Goal: Task Accomplishment & Management: Use online tool/utility

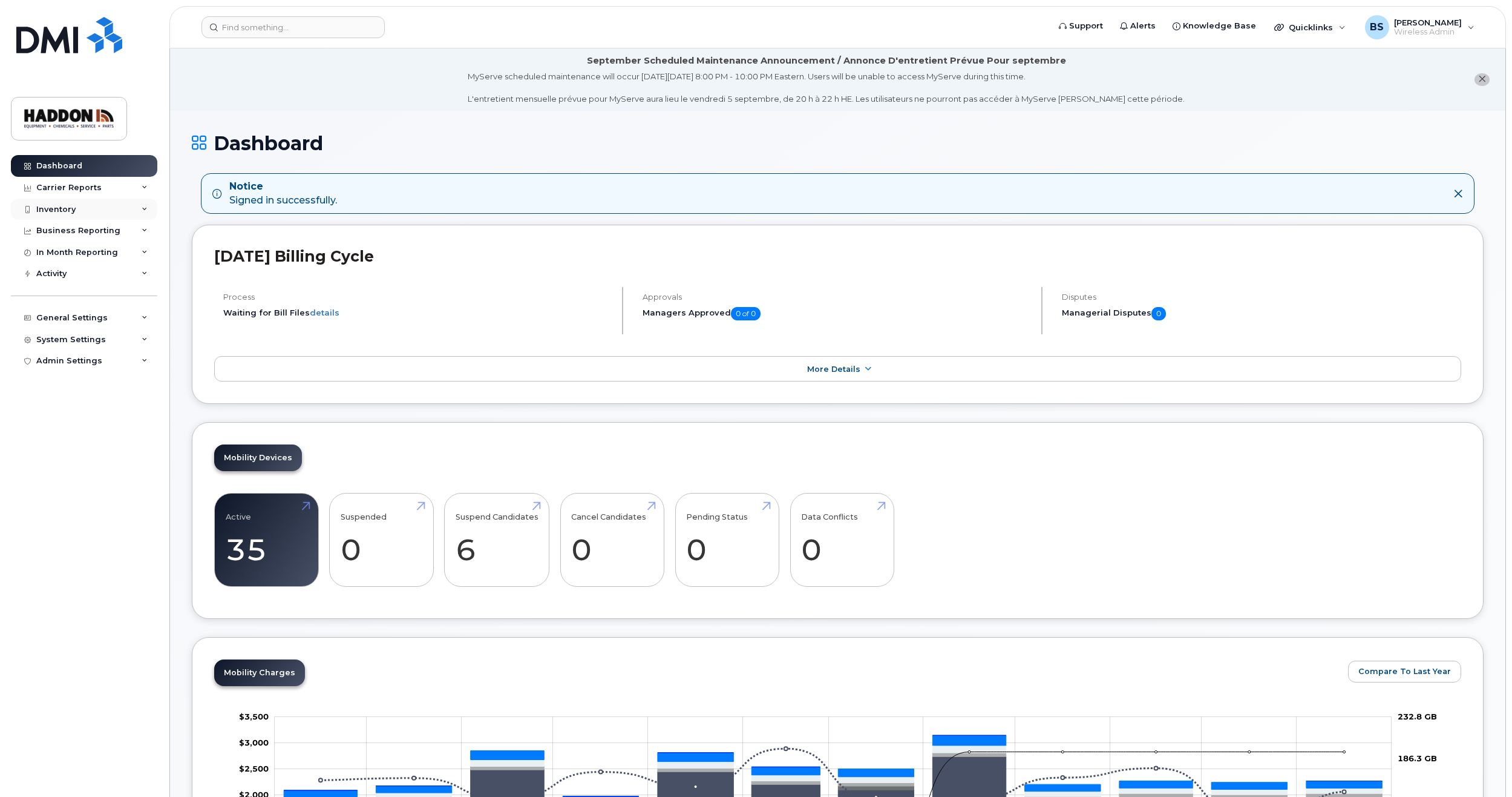
click at [135, 207] on div "Inventory" at bounding box center [84, 208] width 147 height 21
click at [99, 229] on div "Mobility Devices" at bounding box center [76, 231] width 69 height 11
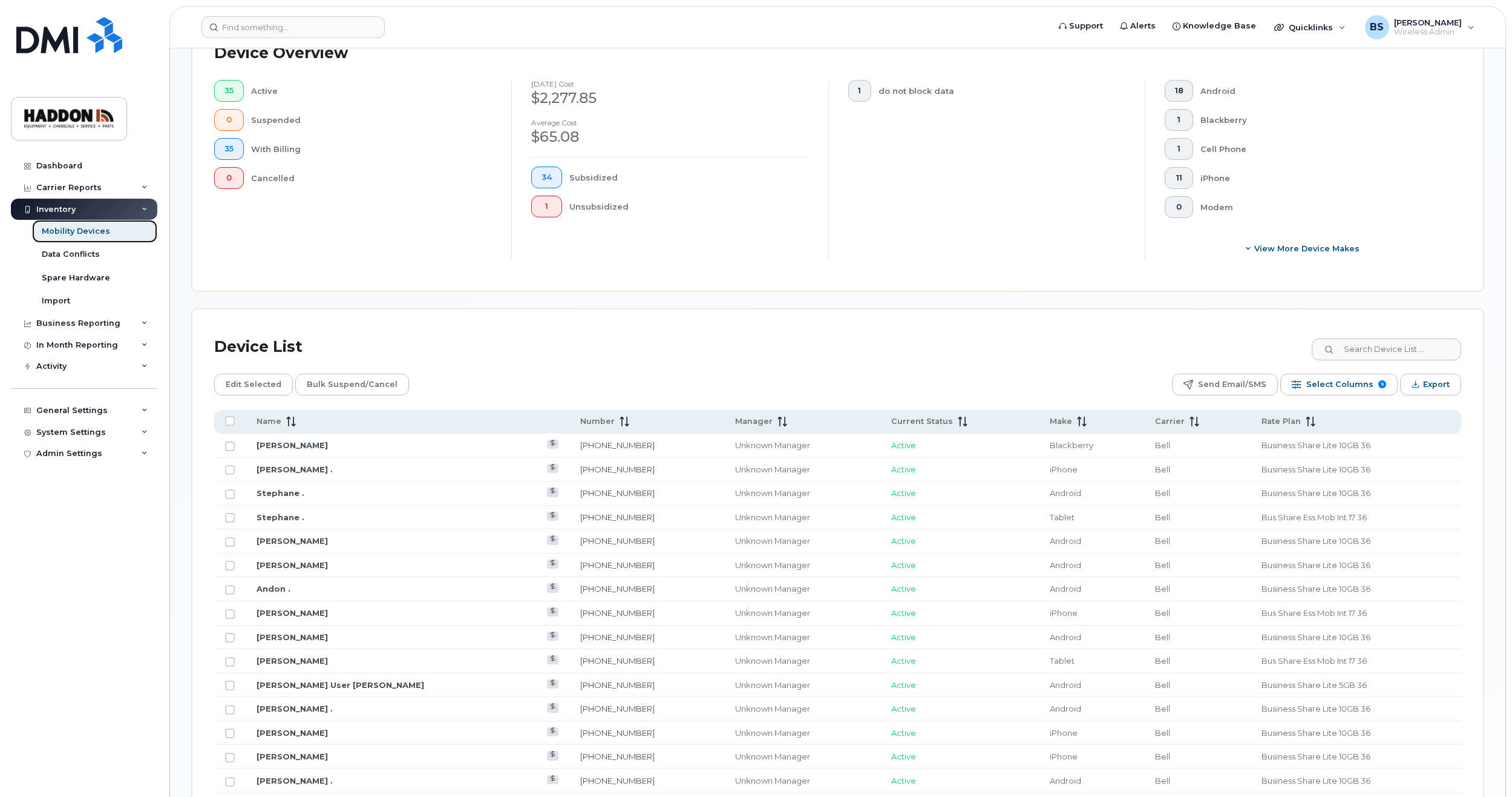
scroll to position [484, 0]
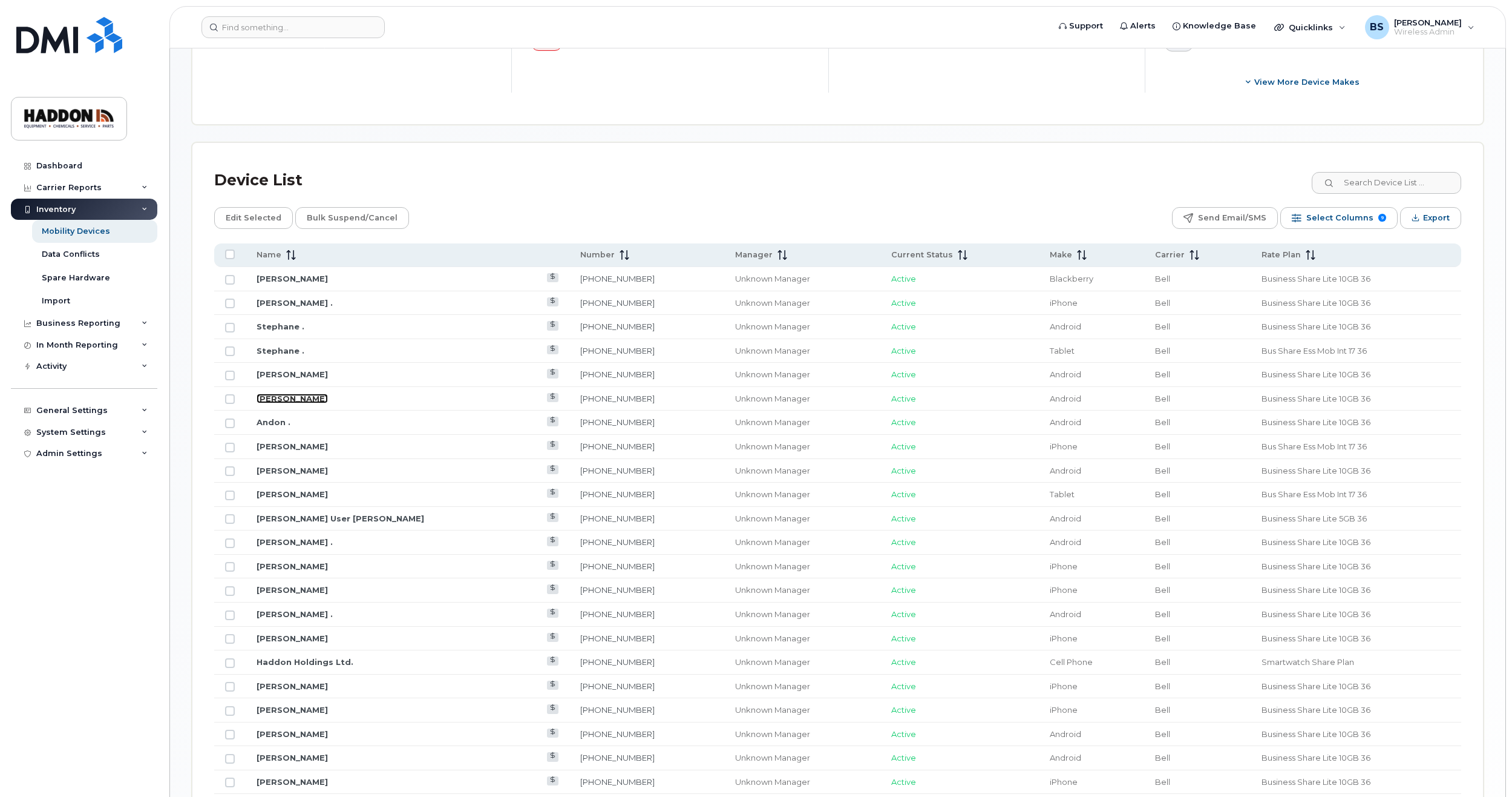
click at [289, 398] on link "[PERSON_NAME]" at bounding box center [292, 398] width 71 height 9
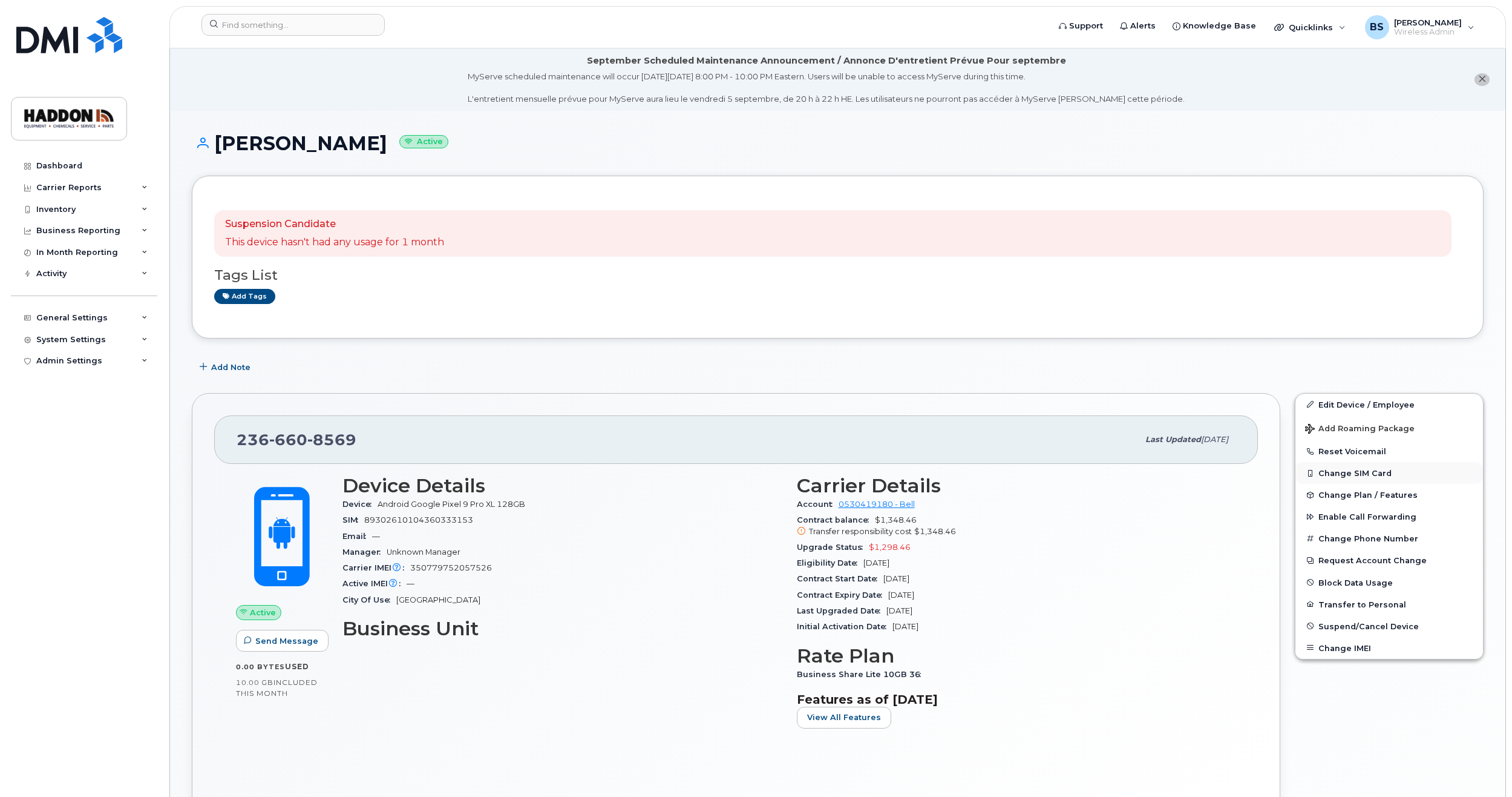
click at [1341, 472] on button "Change SIM Card" at bounding box center [1389, 472] width 188 height 21
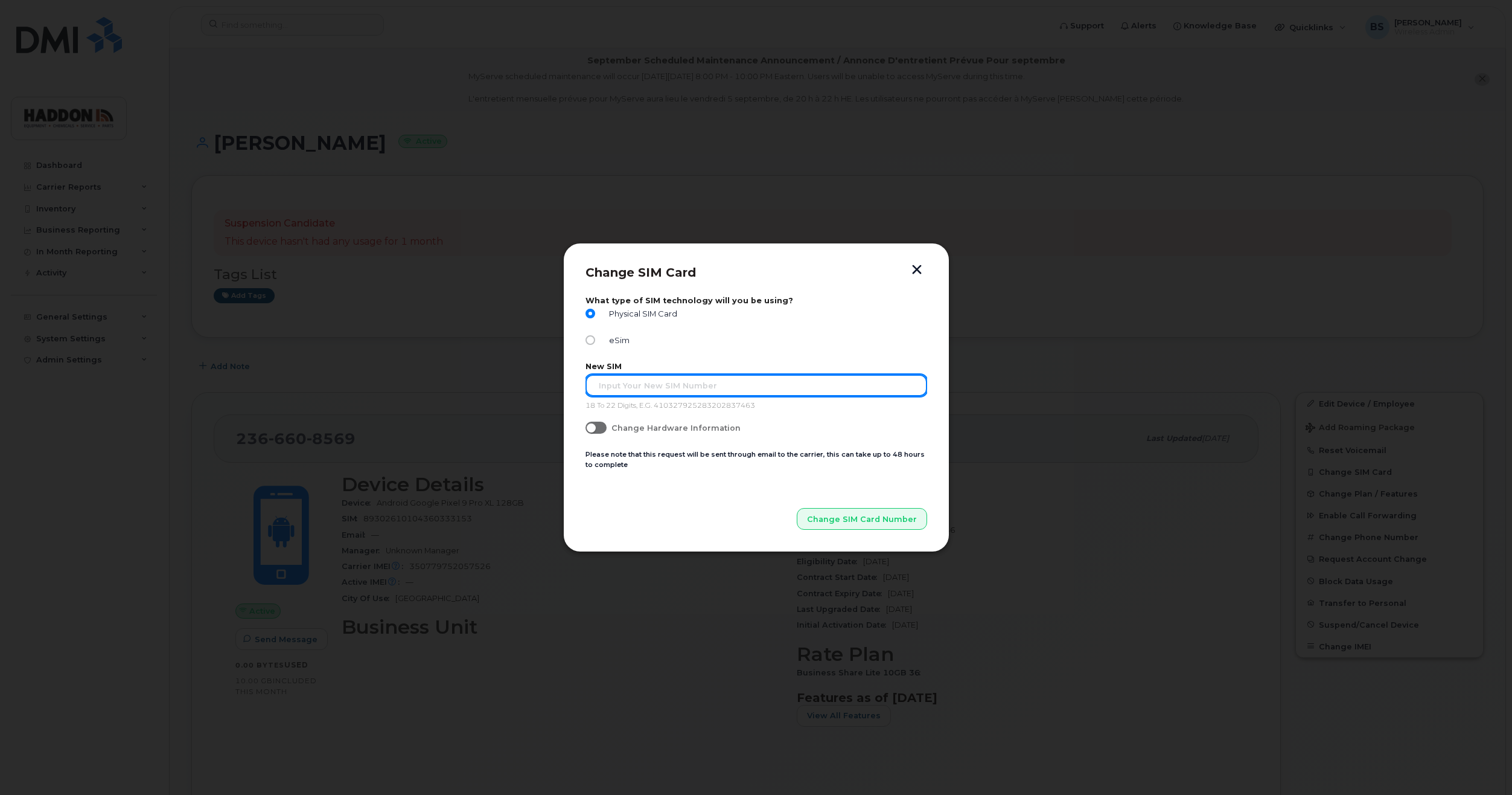
click at [658, 383] on input "text" at bounding box center [756, 384] width 341 height 21
type input "89302610207418655962"
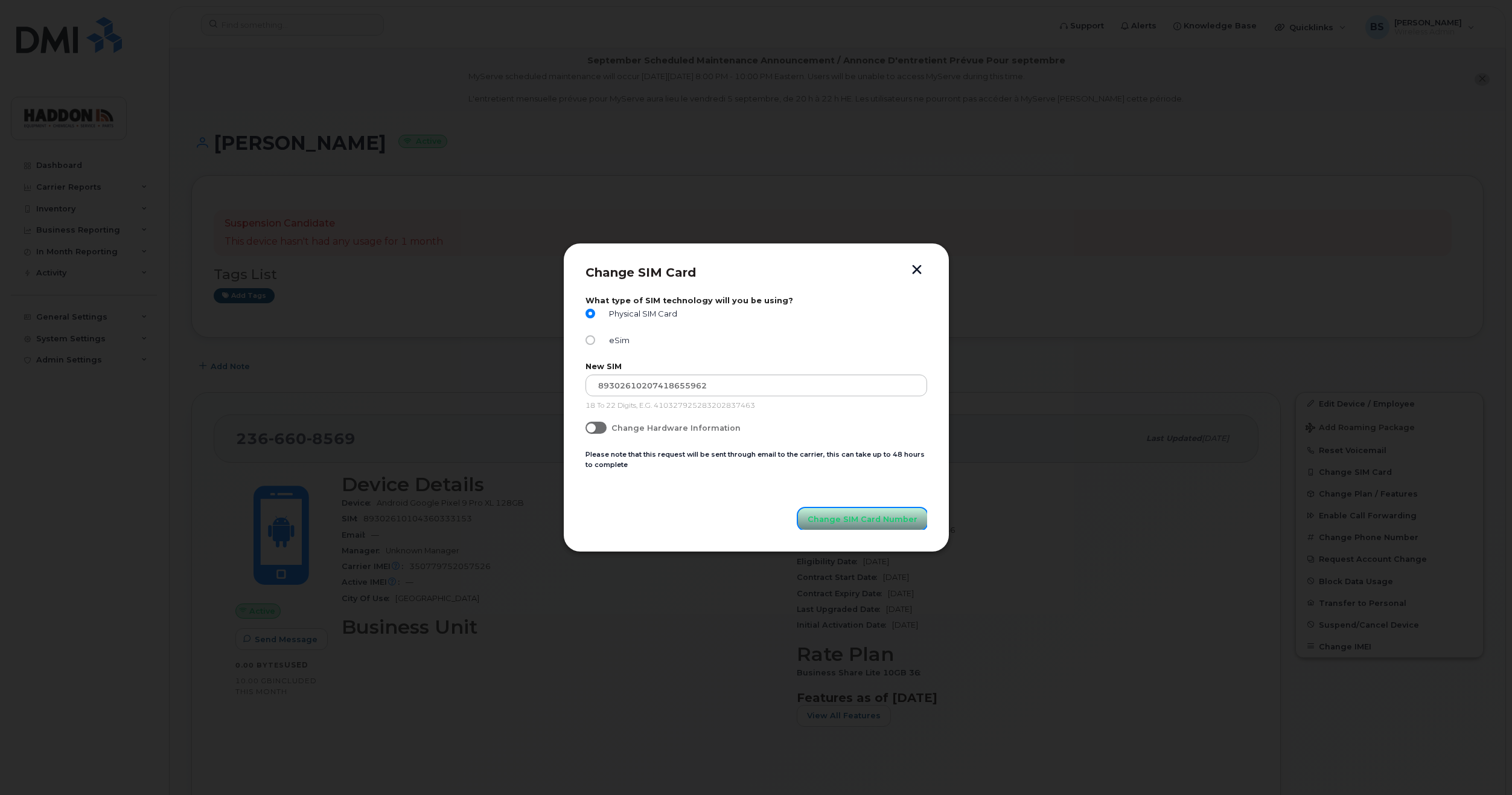
click at [838, 519] on span "Change SIM Card Number" at bounding box center [863, 519] width 110 height 11
click at [876, 516] on span "Change SIM Card Number" at bounding box center [863, 519] width 110 height 11
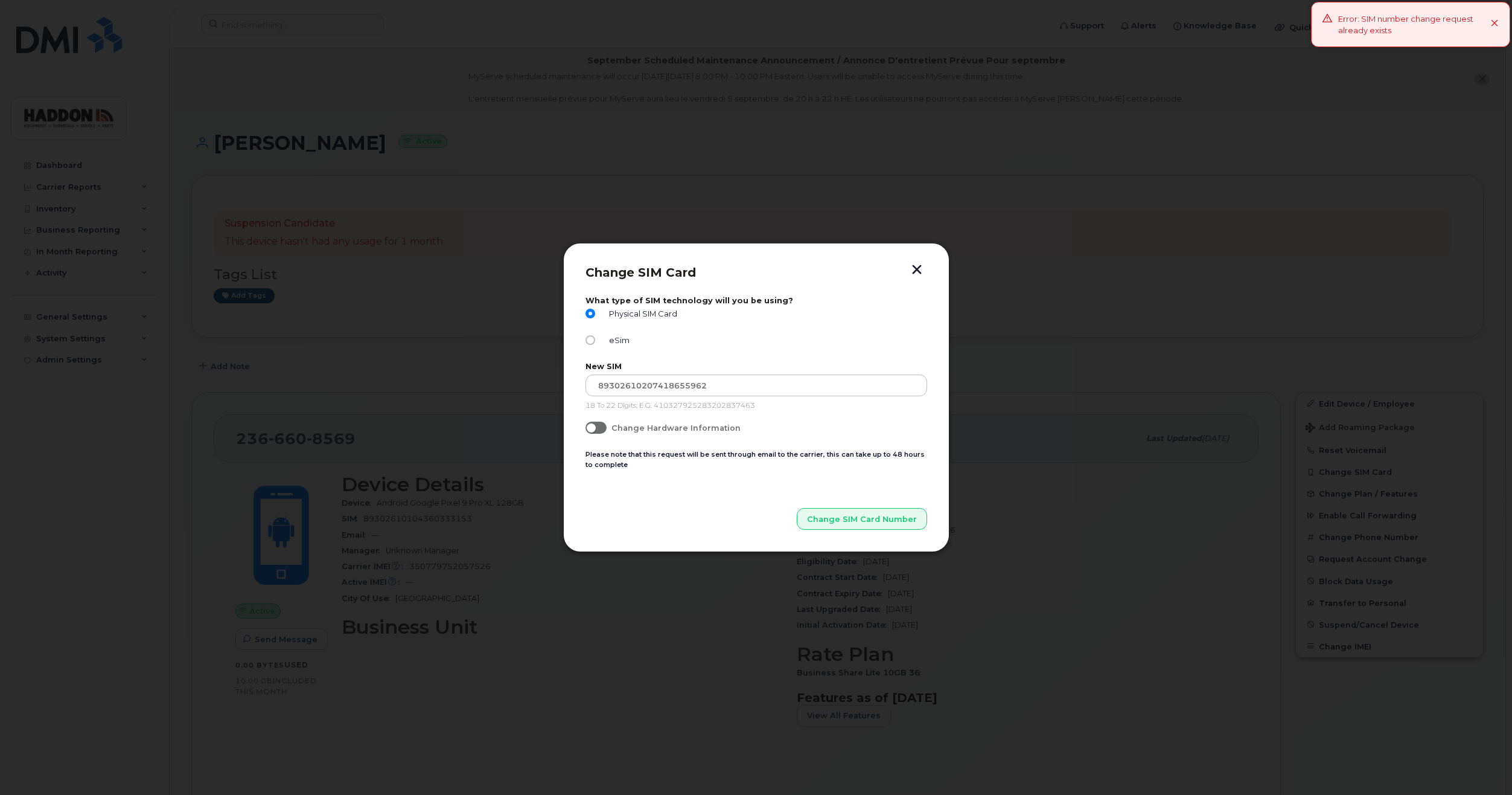
click at [918, 270] on button "button" at bounding box center [916, 270] width 18 height 13
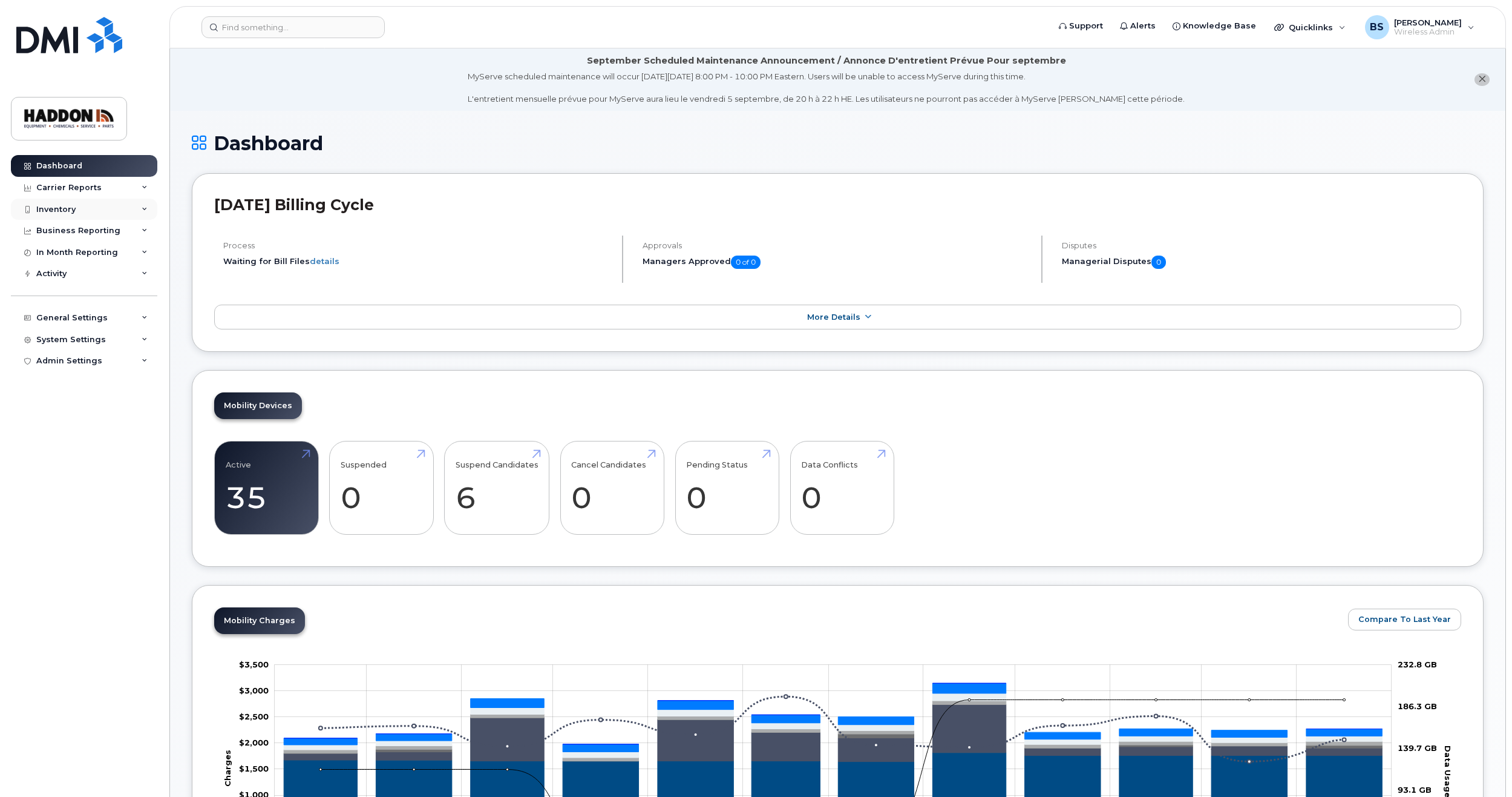
click at [145, 213] on div "Inventory" at bounding box center [84, 208] width 147 height 21
click at [85, 227] on div "Mobility Devices" at bounding box center [76, 231] width 69 height 11
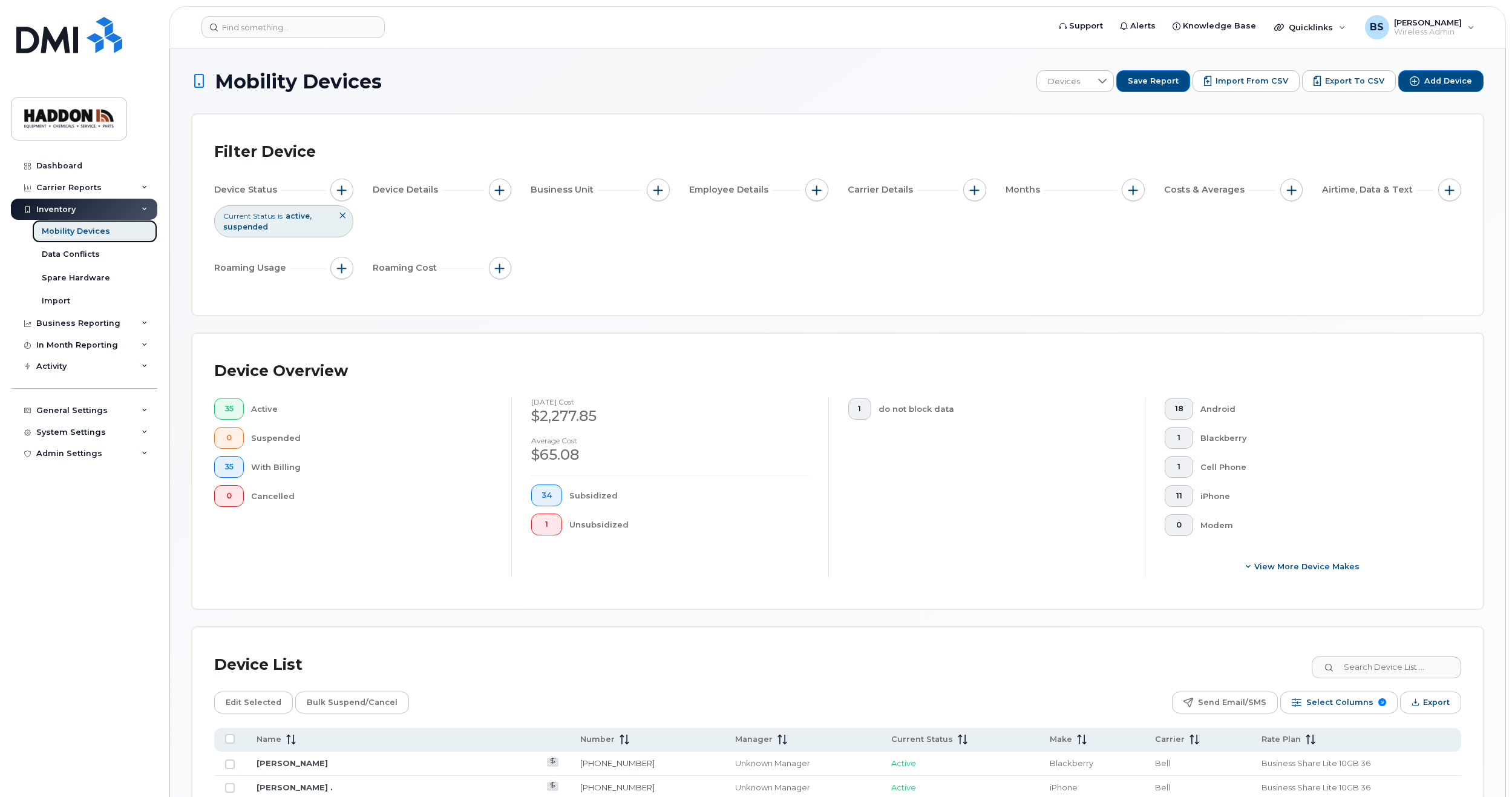
scroll to position [363, 0]
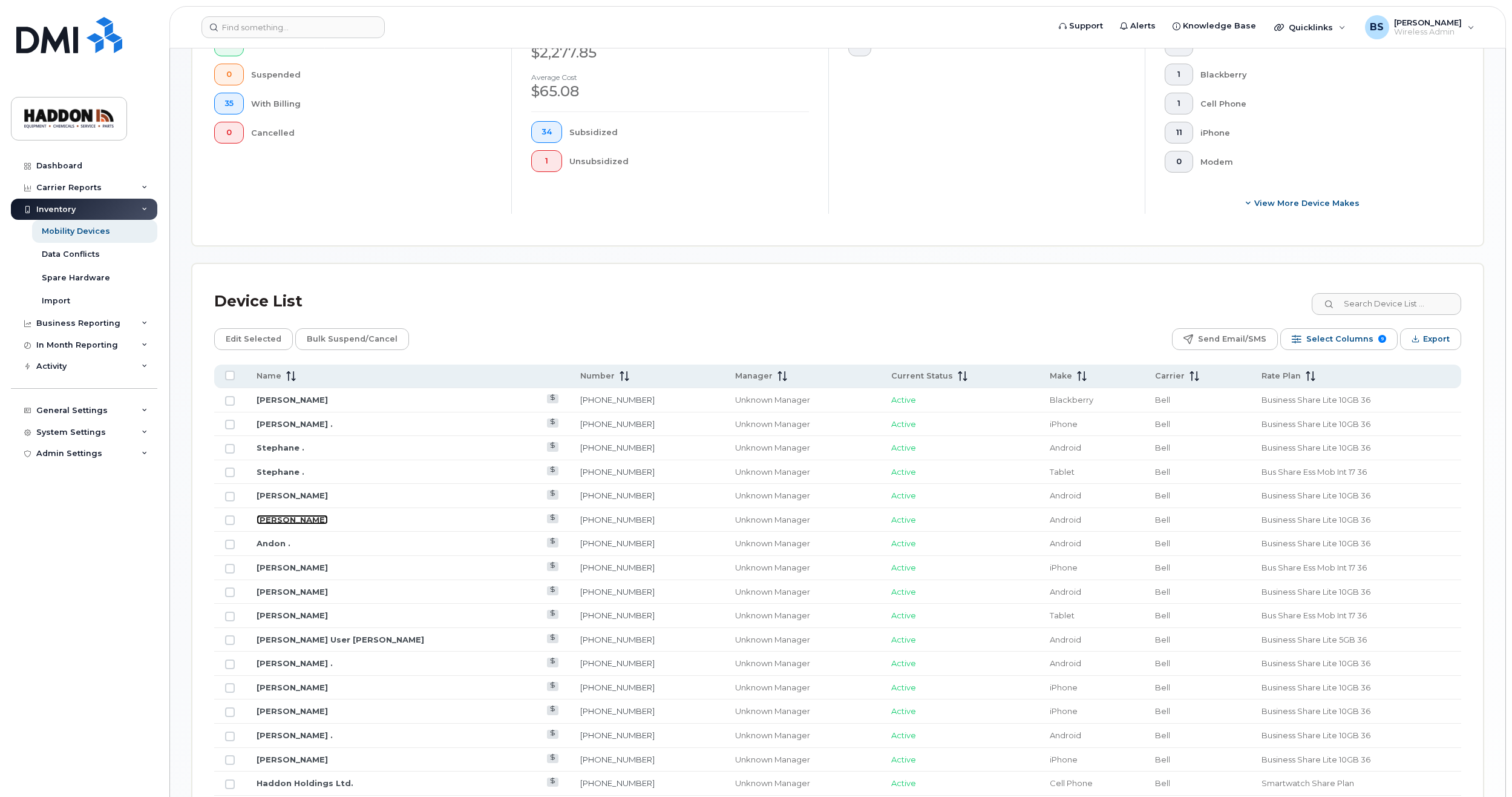
click at [280, 517] on link "[PERSON_NAME]" at bounding box center [292, 519] width 71 height 9
